Goal: Transaction & Acquisition: Purchase product/service

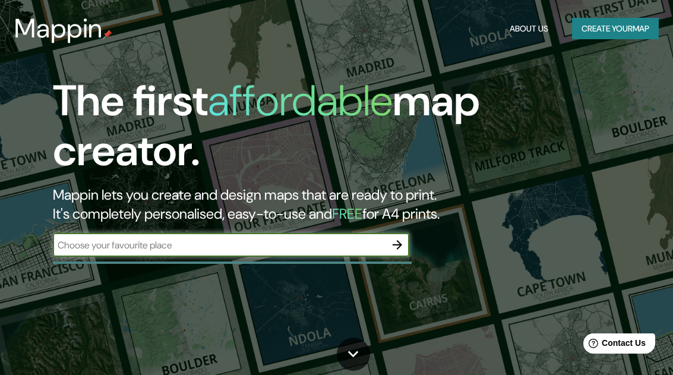
click at [394, 240] on icon "button" at bounding box center [397, 244] width 14 height 14
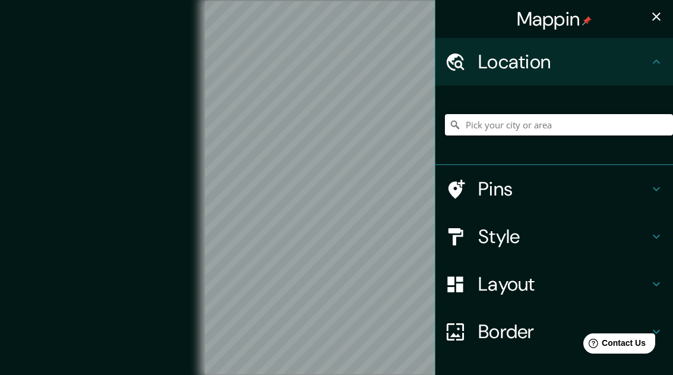
click at [549, 123] on input "Pick your city or area" at bounding box center [559, 124] width 228 height 21
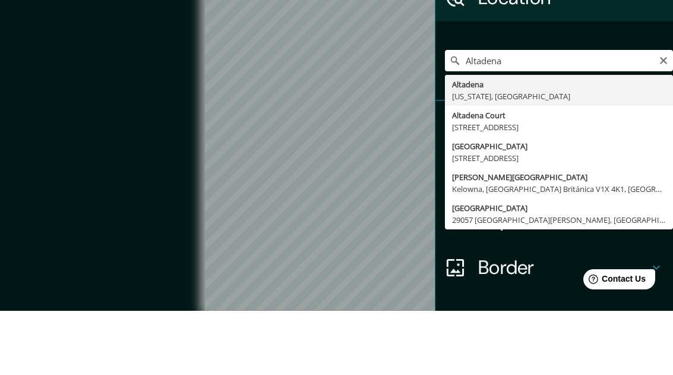
type input "[GEOGRAPHIC_DATA], [US_STATE], [GEOGRAPHIC_DATA]"
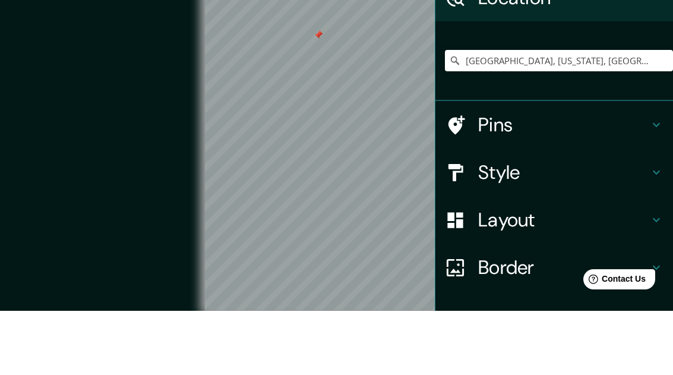
scroll to position [55, 0]
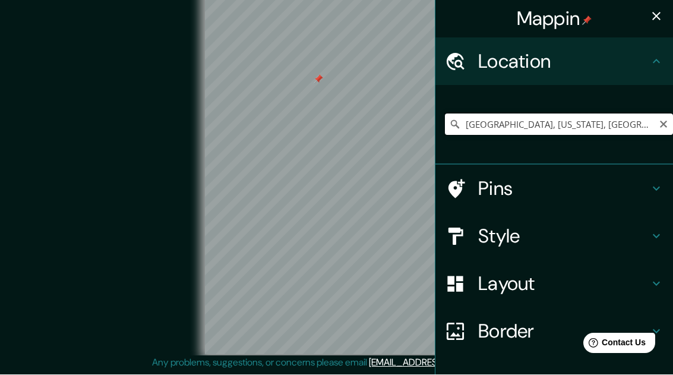
click at [612, 128] on input "[GEOGRAPHIC_DATA], [US_STATE], [GEOGRAPHIC_DATA]" at bounding box center [559, 124] width 228 height 21
click at [594, 206] on div "Pins" at bounding box center [553, 188] width 237 height 47
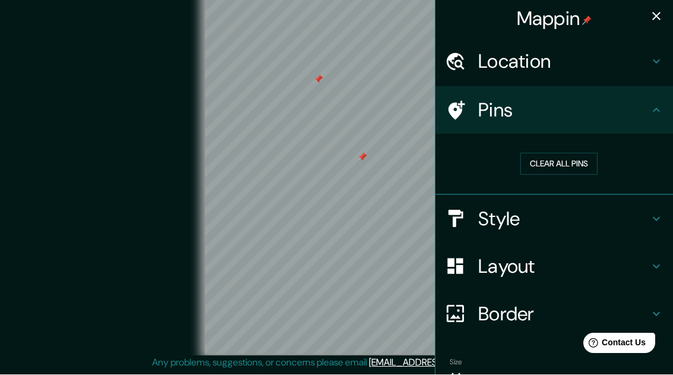
click at [570, 167] on button "Clear all pins" at bounding box center [558, 164] width 77 height 22
click at [572, 221] on h4 "Style" at bounding box center [563, 219] width 171 height 24
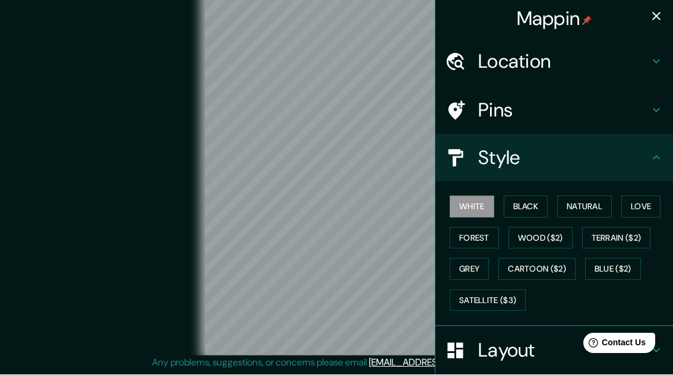
click at [540, 198] on button "Black" at bounding box center [525, 207] width 45 height 22
click at [473, 263] on button "Grey" at bounding box center [468, 269] width 39 height 22
click at [481, 207] on button "White" at bounding box center [471, 207] width 45 height 22
click at [534, 199] on button "Black" at bounding box center [525, 207] width 45 height 22
click at [585, 208] on button "Natural" at bounding box center [584, 207] width 55 height 22
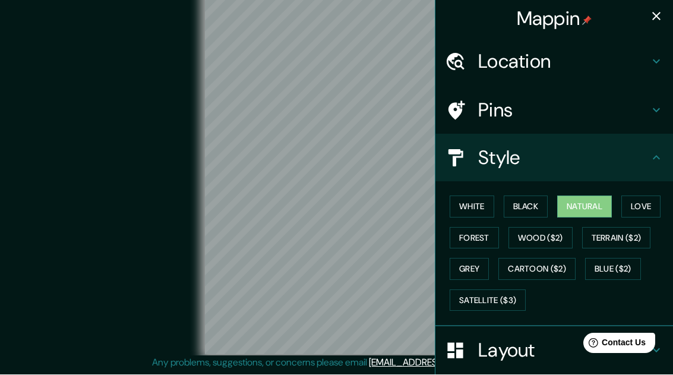
click at [660, 203] on button "Love" at bounding box center [640, 207] width 39 height 22
click at [482, 233] on button "Forest" at bounding box center [473, 238] width 49 height 22
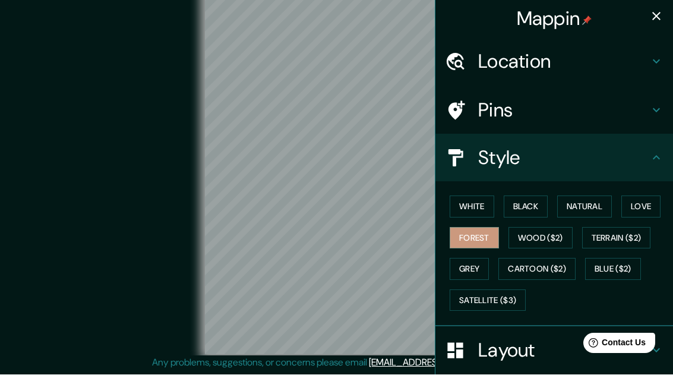
click at [477, 265] on button "Grey" at bounding box center [468, 269] width 39 height 22
click at [527, 205] on button "Black" at bounding box center [525, 207] width 45 height 22
click at [483, 208] on button "White" at bounding box center [471, 207] width 45 height 22
click at [644, 113] on h4 "Pins" at bounding box center [563, 111] width 171 height 24
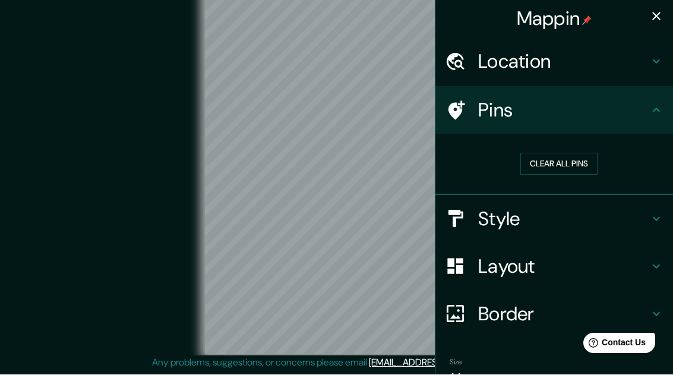
click at [651, 65] on icon at bounding box center [656, 62] width 14 height 14
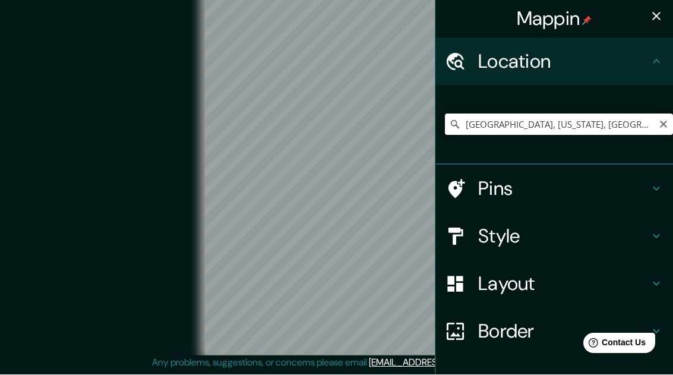
click at [614, 123] on input "[GEOGRAPHIC_DATA], [US_STATE], [GEOGRAPHIC_DATA]" at bounding box center [559, 124] width 228 height 21
click at [636, 123] on input "[GEOGRAPHIC_DATA], [US_STATE], [GEOGRAPHIC_DATA]" at bounding box center [559, 124] width 228 height 21
click at [578, 125] on input "[GEOGRAPHIC_DATA], [US_STATE], [GEOGRAPHIC_DATA]" at bounding box center [559, 124] width 228 height 21
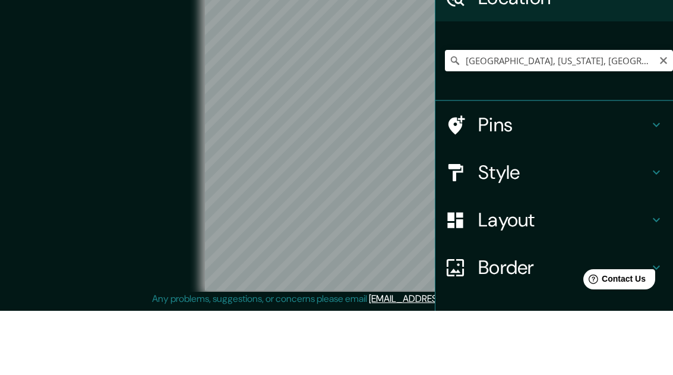
click at [663, 120] on icon "Clear" at bounding box center [662, 124] width 9 height 9
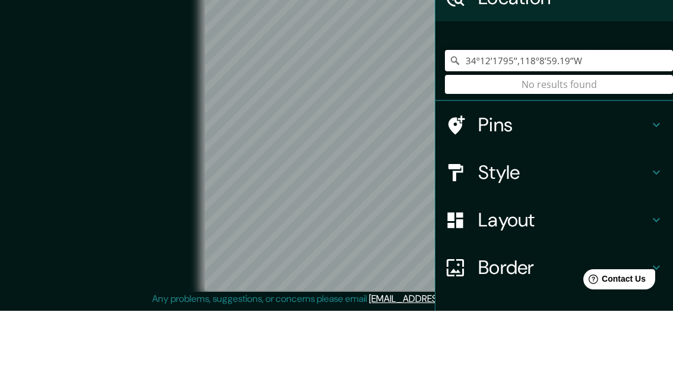
type input "34º12’1795’’,118º8’59.19’’W"
click at [590, 114] on input "34º12’1795’’,118º8’59.19’’W" at bounding box center [559, 124] width 228 height 21
